Goal: Task Accomplishment & Management: Manage account settings

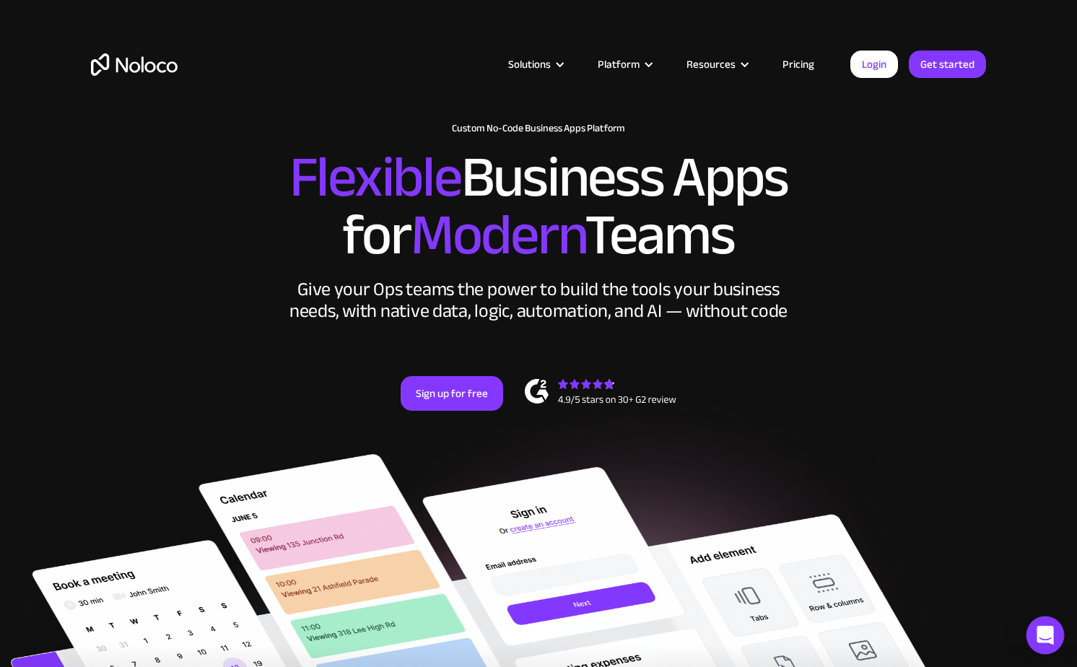
click at [1043, 640] on icon "Open Intercom Messenger" at bounding box center [1045, 635] width 17 height 19
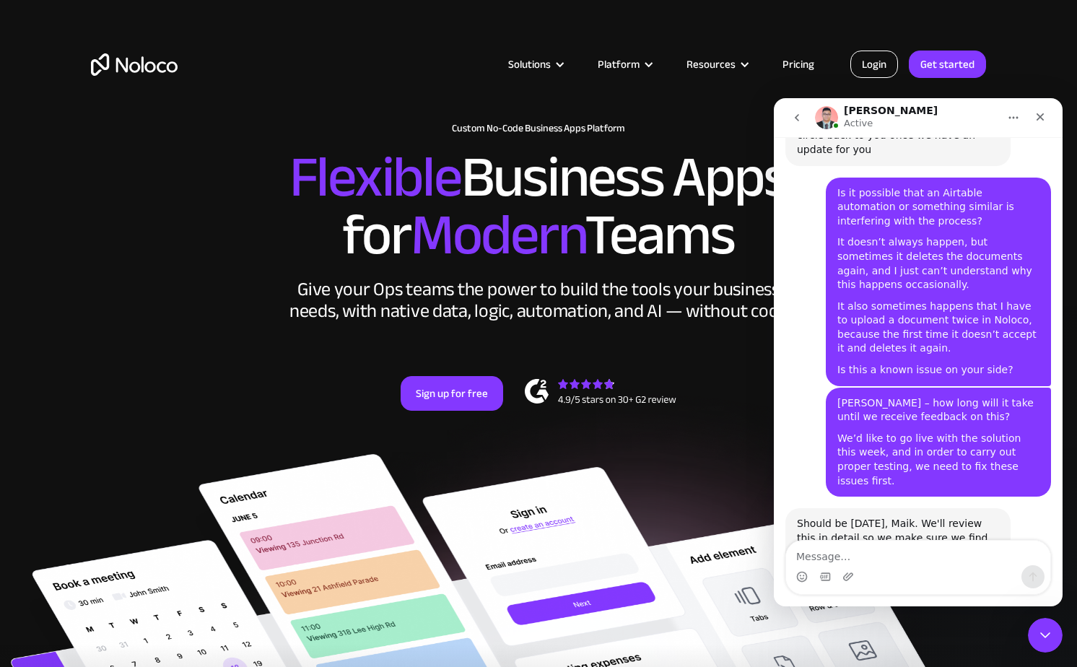
scroll to position [1709, 0]
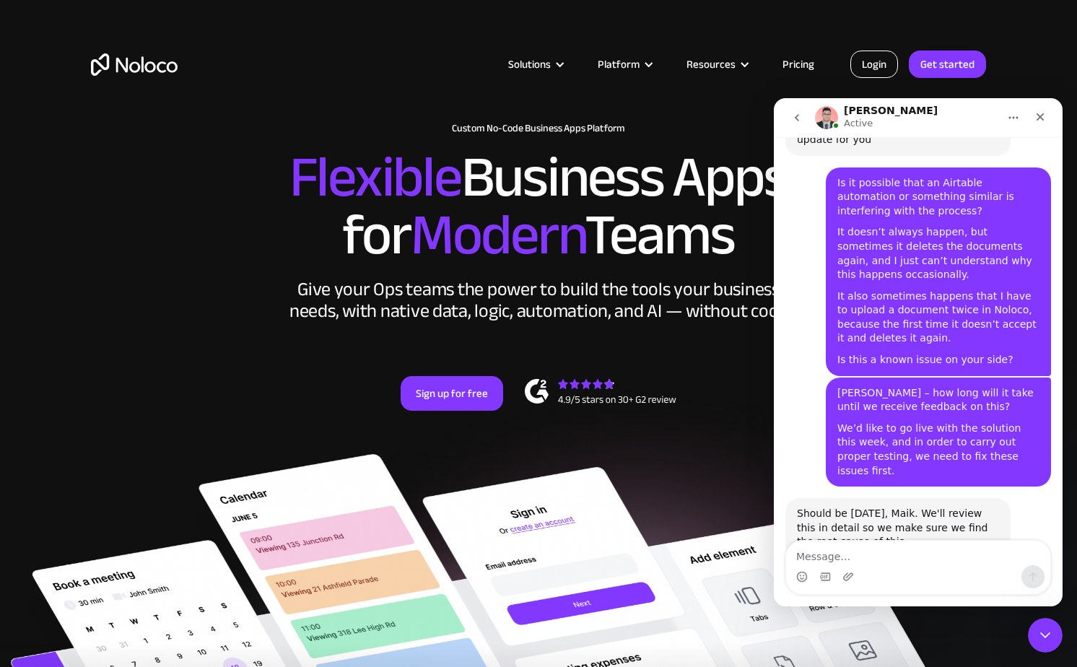
click at [892, 64] on link "Login" at bounding box center [874, 64] width 48 height 27
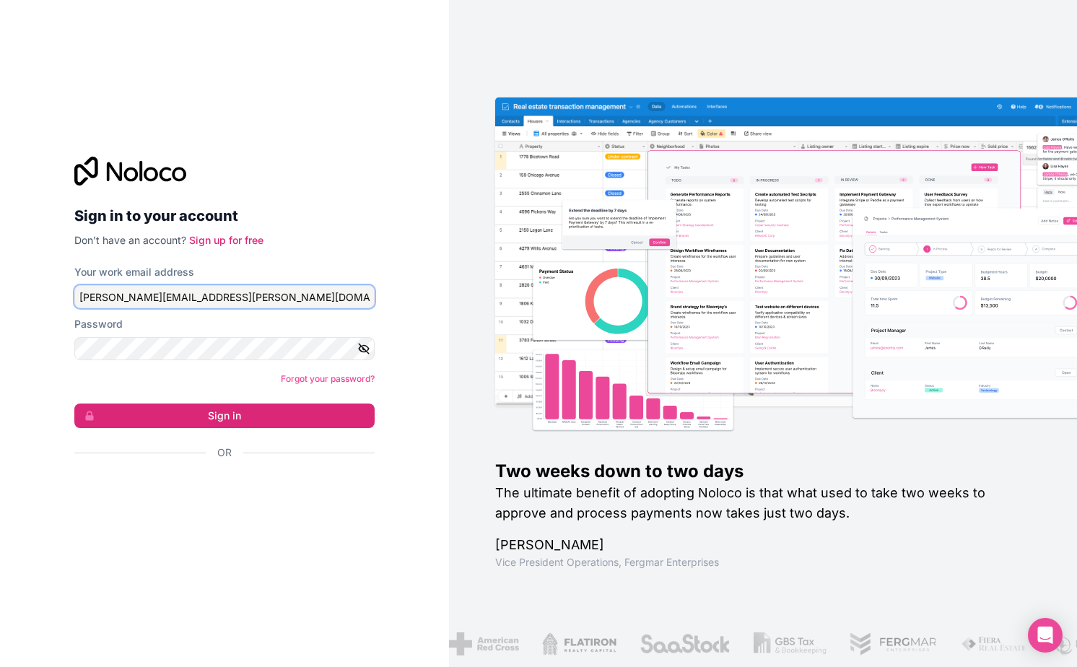
click at [263, 292] on input "[PERSON_NAME][EMAIL_ADDRESS][PERSON_NAME][DOMAIN_NAME]" at bounding box center [224, 296] width 300 height 23
type input "[EMAIL_ADDRESS][DOMAIN_NAME]"
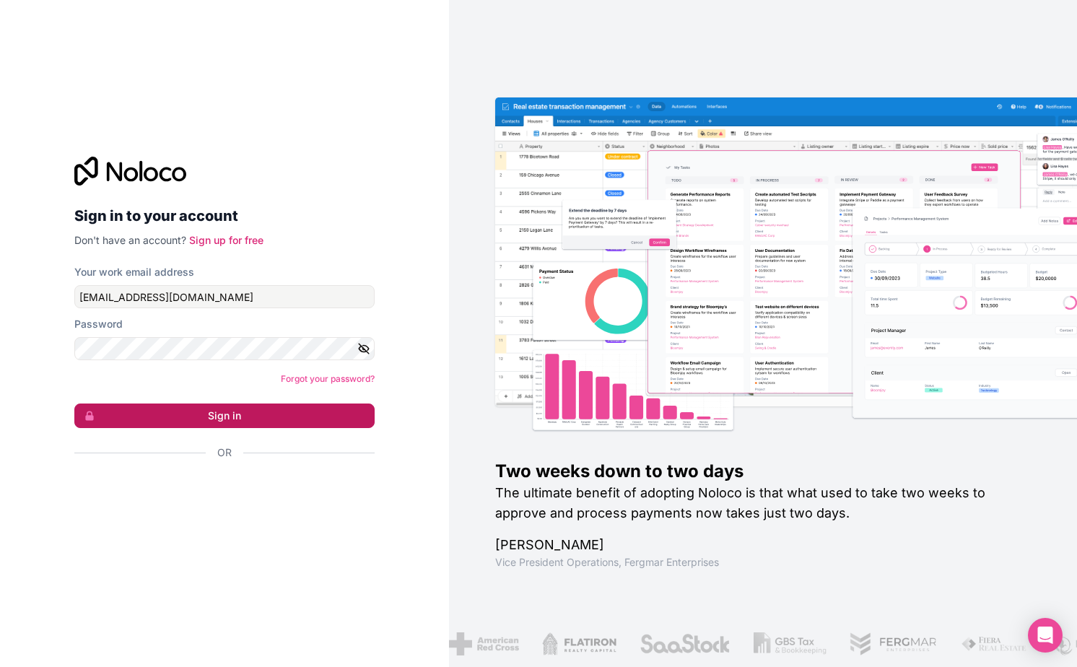
click at [257, 406] on button "Sign in" at bounding box center [224, 416] width 300 height 25
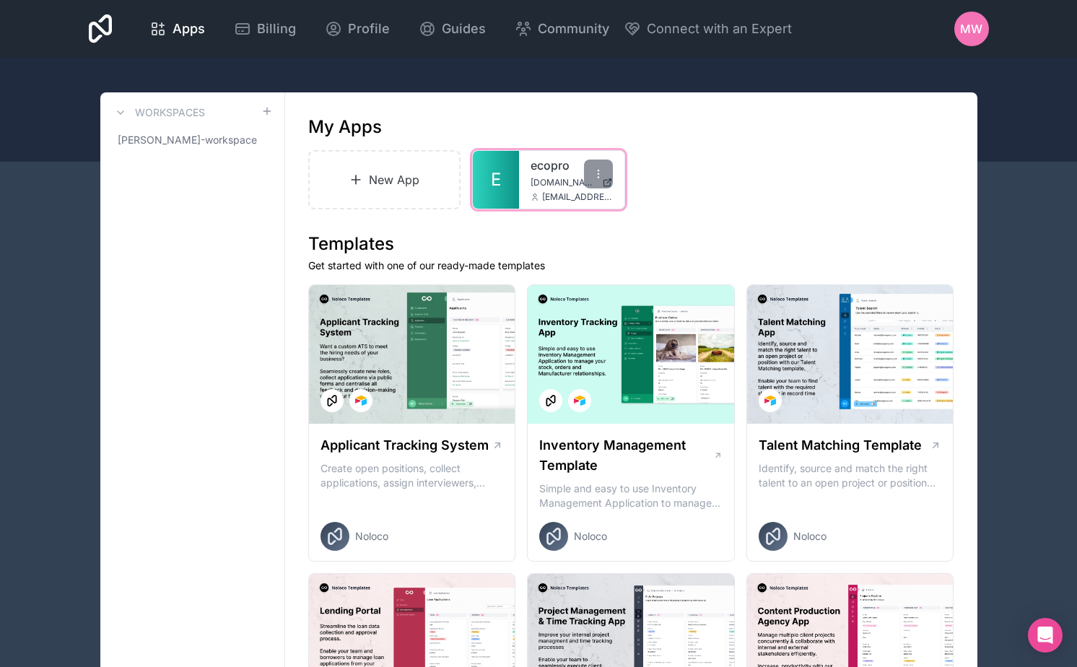
click at [538, 157] on link "ecopro" at bounding box center [572, 165] width 82 height 17
